Goal: Entertainment & Leisure: Consume media (video, audio)

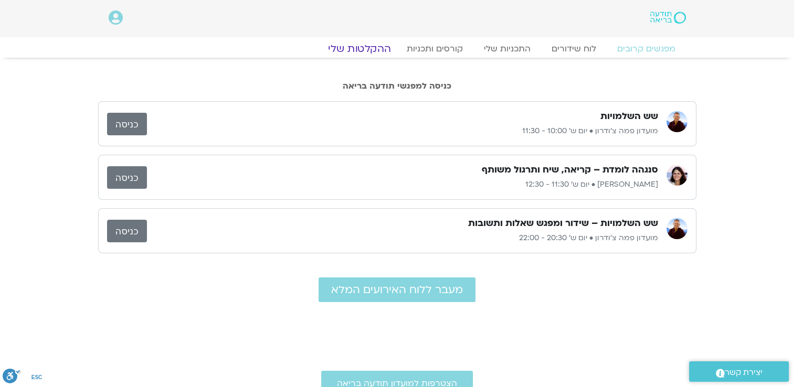
click at [366, 47] on link "ההקלטות שלי" at bounding box center [359, 48] width 88 height 13
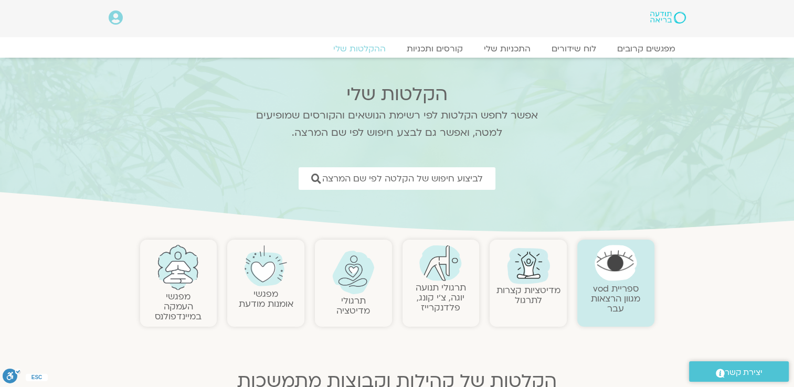
click at [349, 287] on img at bounding box center [353, 273] width 42 height 44
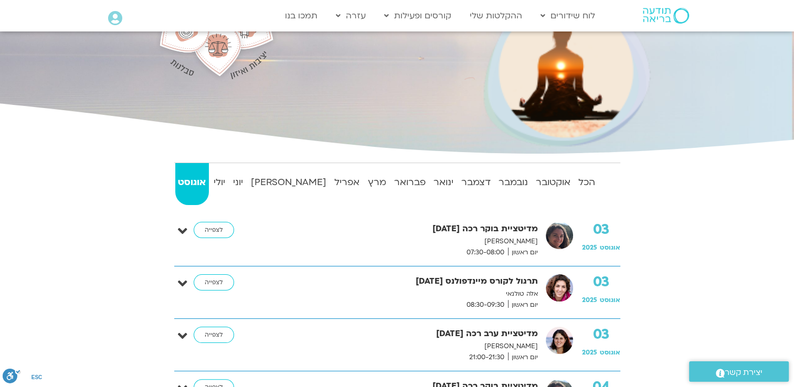
scroll to position [147, 0]
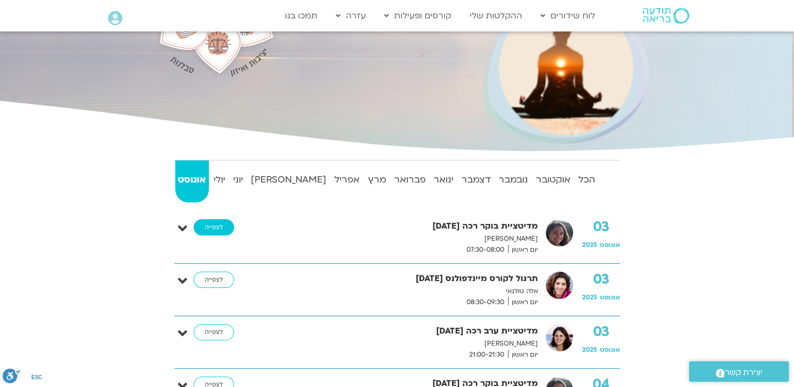
click at [213, 224] on link "לצפייה" at bounding box center [214, 227] width 40 height 17
